Goal: Task Accomplishment & Management: Complete application form

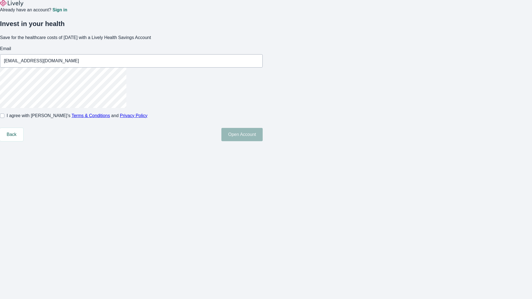
click at [4, 118] on input "I agree with Lively’s Terms & Conditions and Privacy Policy" at bounding box center [2, 116] width 4 height 4
checkbox input "true"
click at [263, 141] on button "Open Account" at bounding box center [242, 134] width 41 height 13
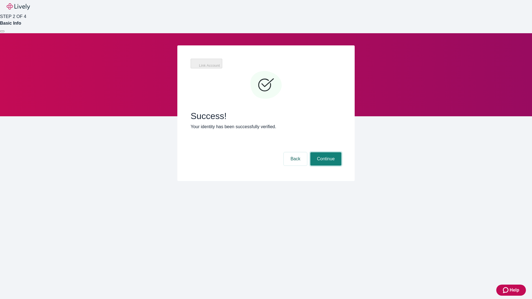
click at [342, 152] on button "Continue" at bounding box center [326, 158] width 31 height 13
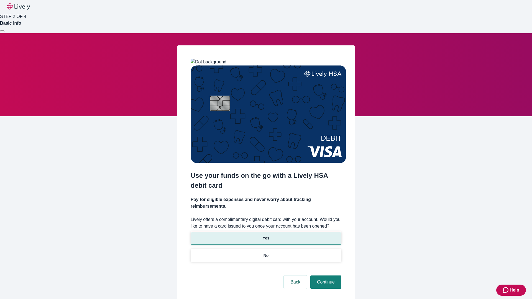
click at [266, 236] on p "Yes" at bounding box center [266, 239] width 7 height 6
click at [325, 276] on button "Continue" at bounding box center [326, 282] width 31 height 13
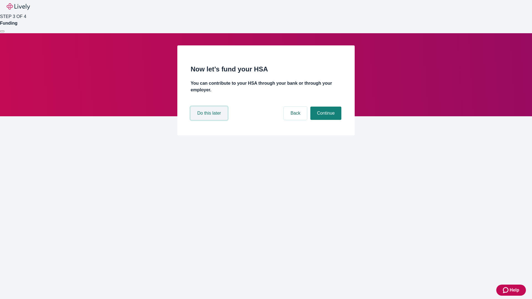
click at [210, 120] on button "Do this later" at bounding box center [209, 113] width 37 height 13
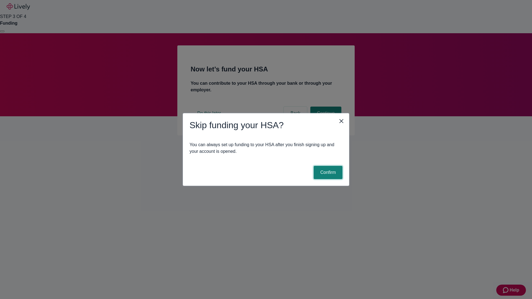
click at [327, 173] on button "Confirm" at bounding box center [328, 172] width 29 height 13
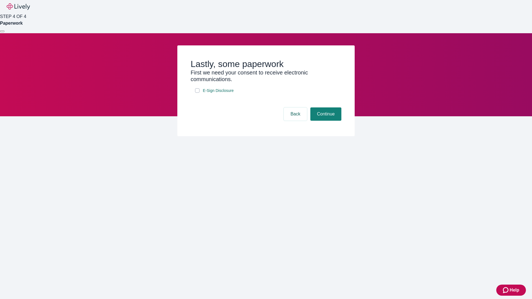
click at [197, 93] on input "E-Sign Disclosure" at bounding box center [197, 90] width 4 height 4
checkbox input "true"
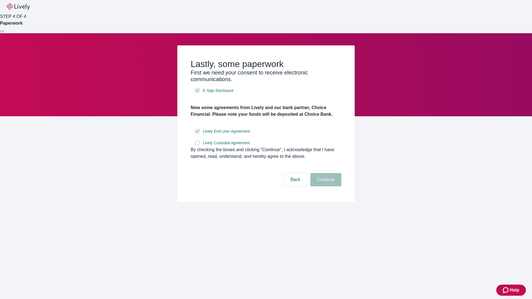
click at [197, 145] on input "Lively Custodial Agreement" at bounding box center [197, 143] width 4 height 4
checkbox input "true"
click at [325, 187] on button "Continue" at bounding box center [326, 179] width 31 height 13
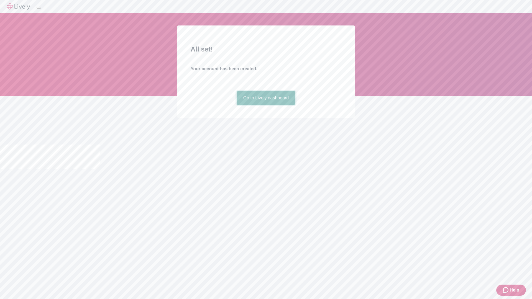
click at [266, 105] on link "Go to Lively dashboard" at bounding box center [266, 97] width 59 height 13
